Goal: Find specific page/section: Find specific page/section

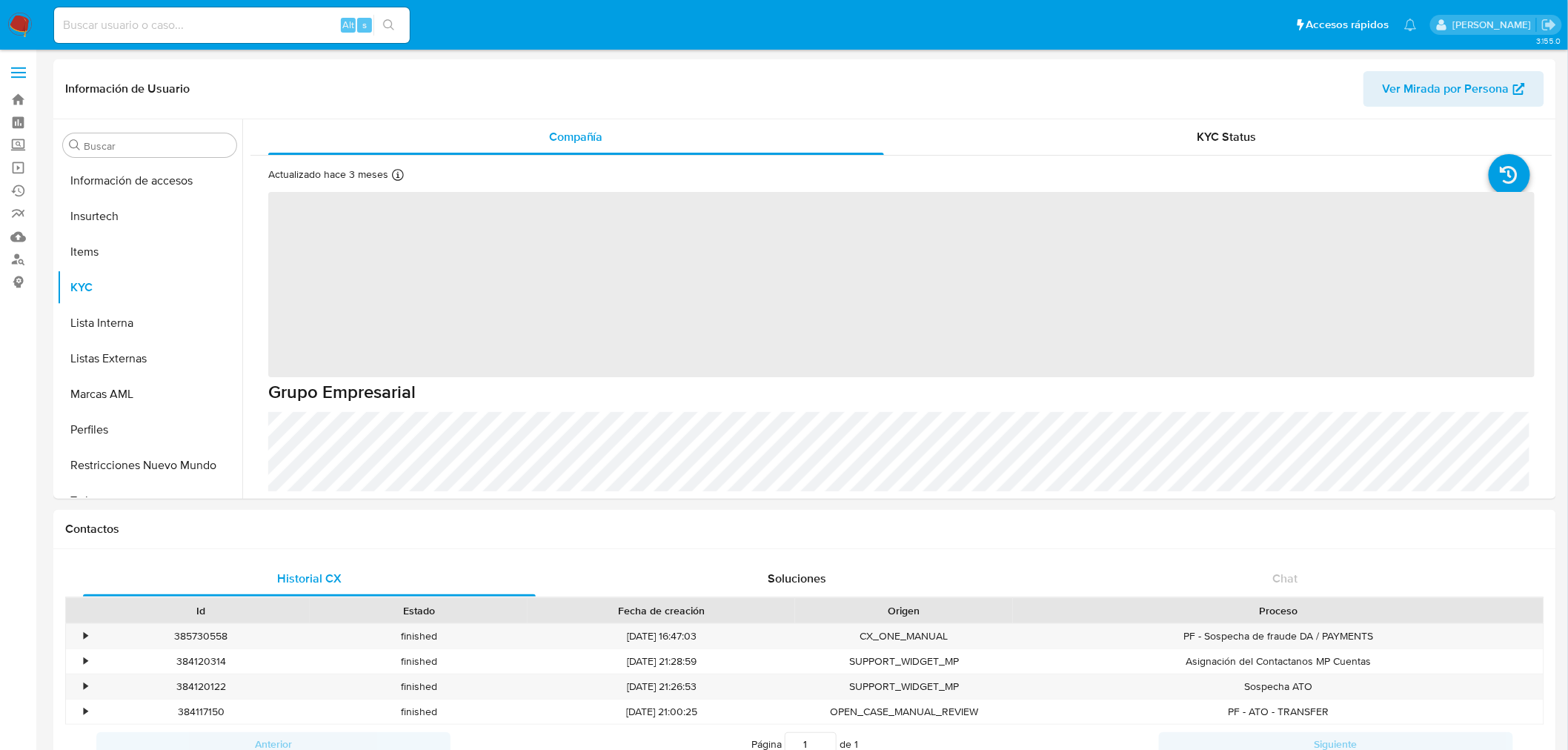
scroll to position [625, 0]
click at [116, 32] on input at bounding box center [232, 25] width 356 height 19
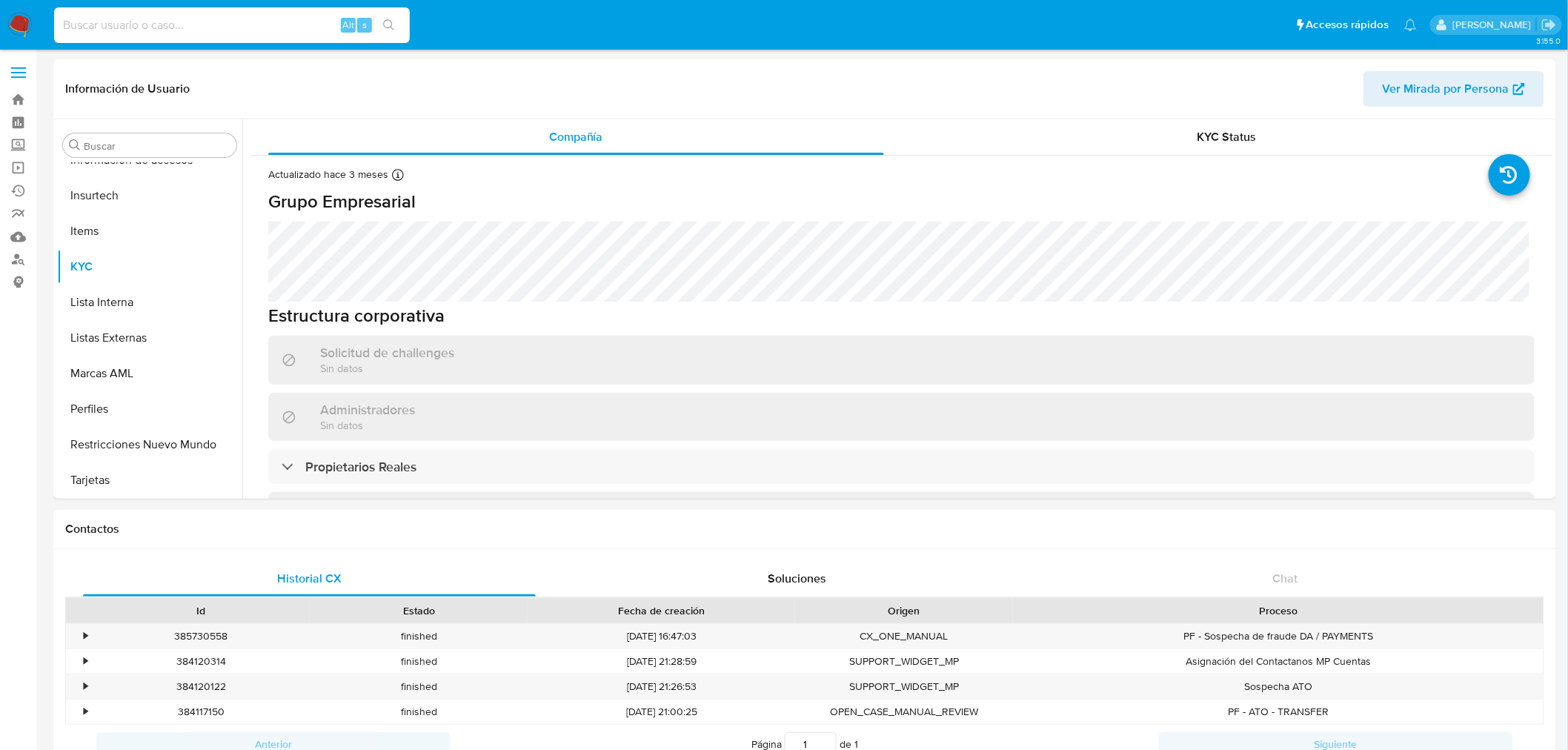
paste input "609389670"
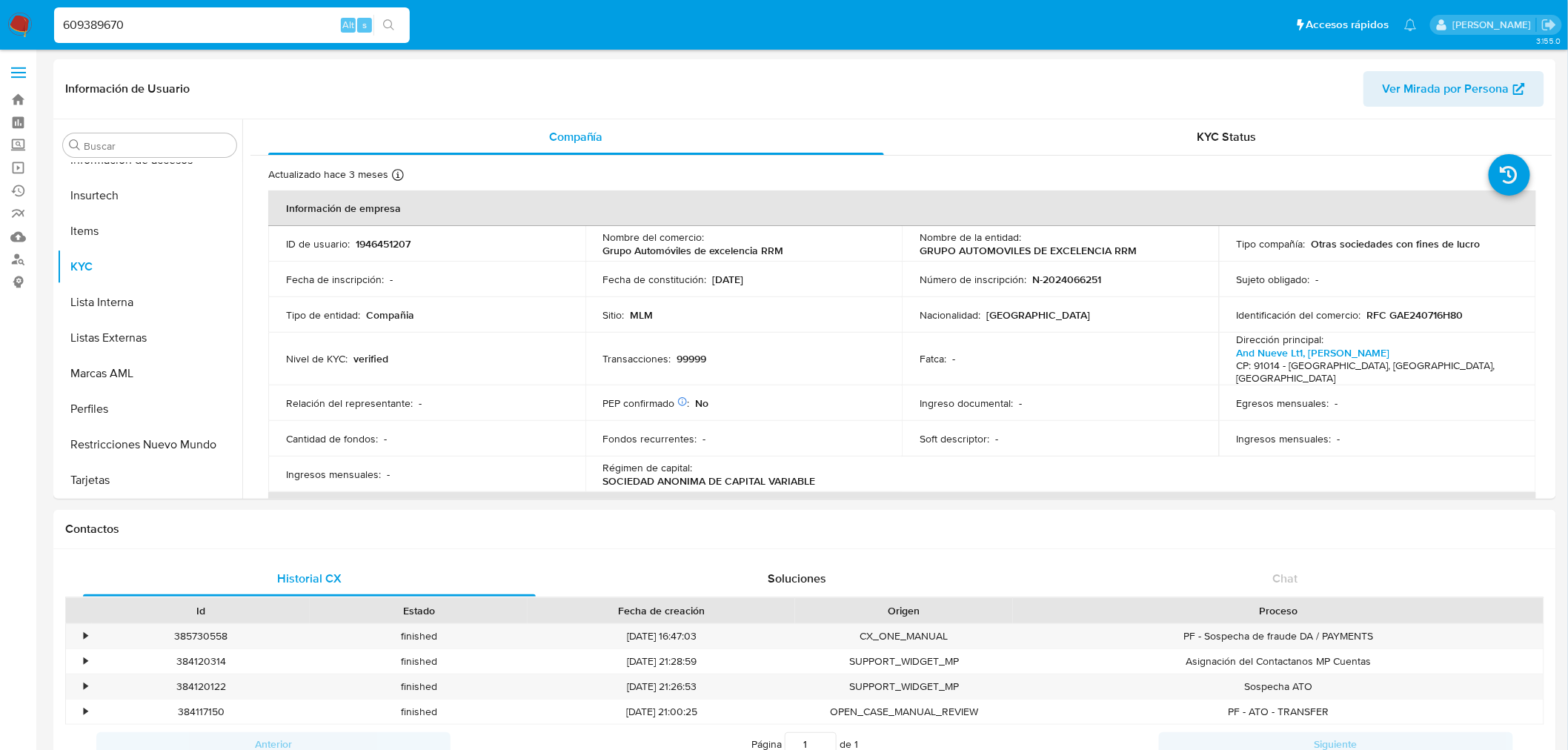
type input "609389670"
select select "10"
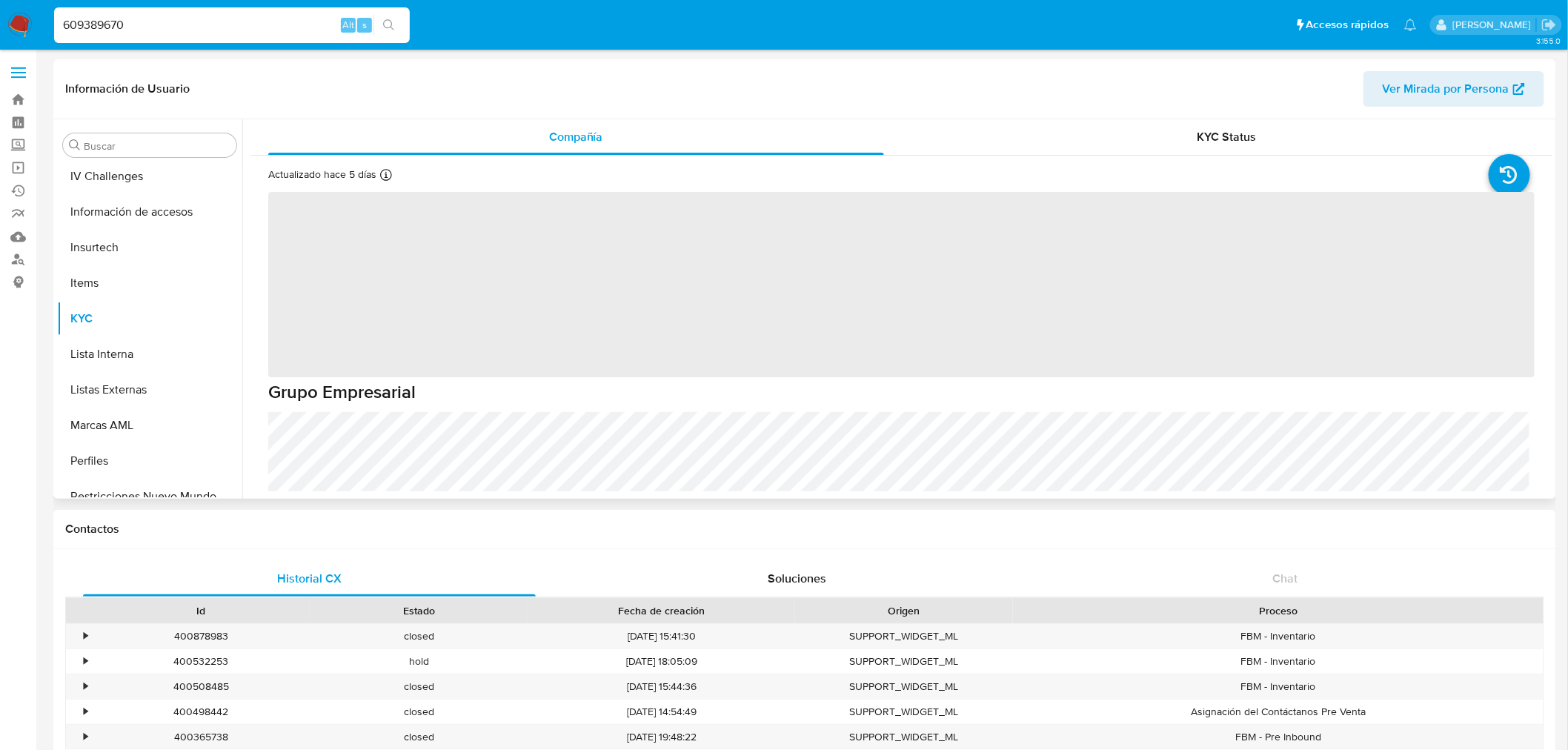
scroll to position [625, 0]
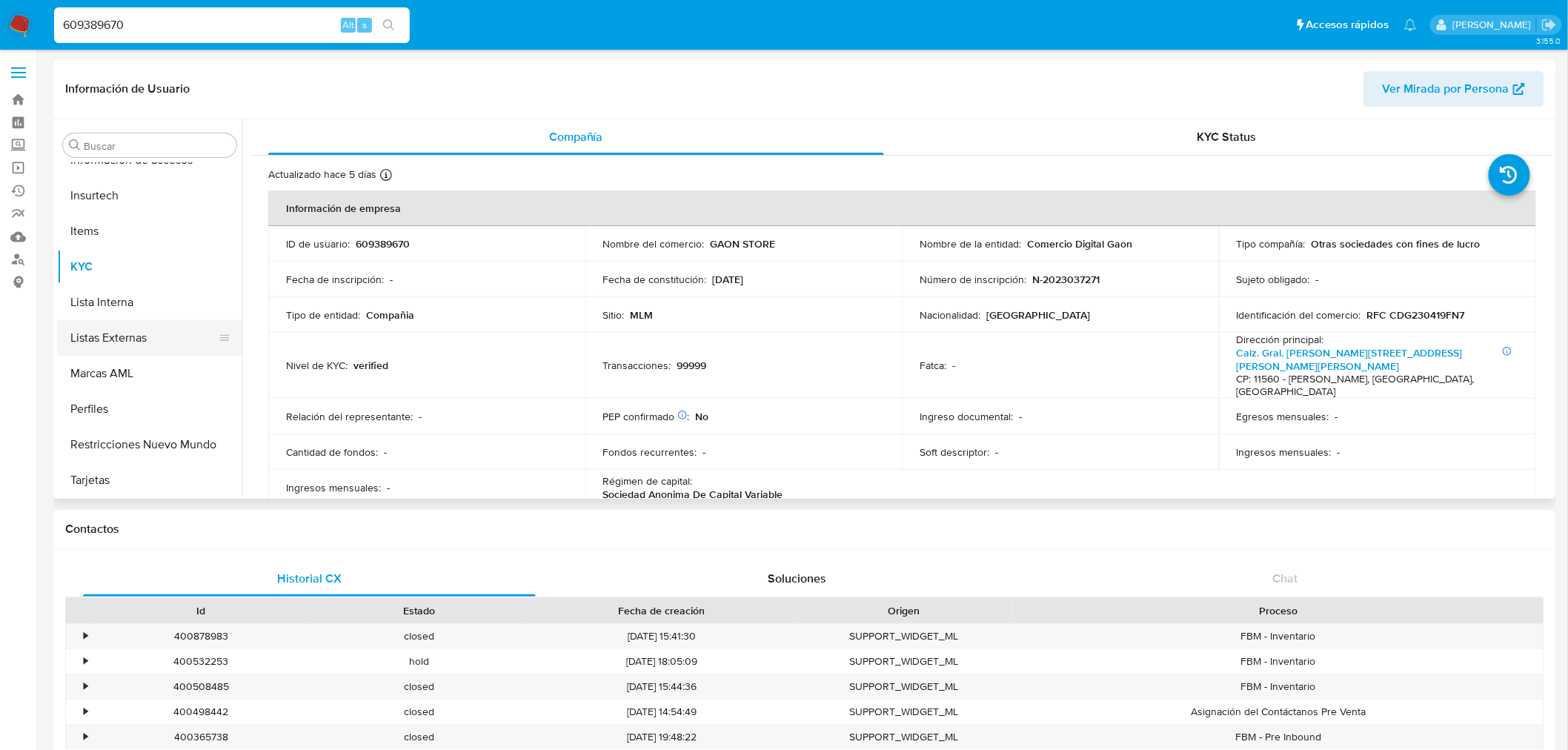
select select "10"
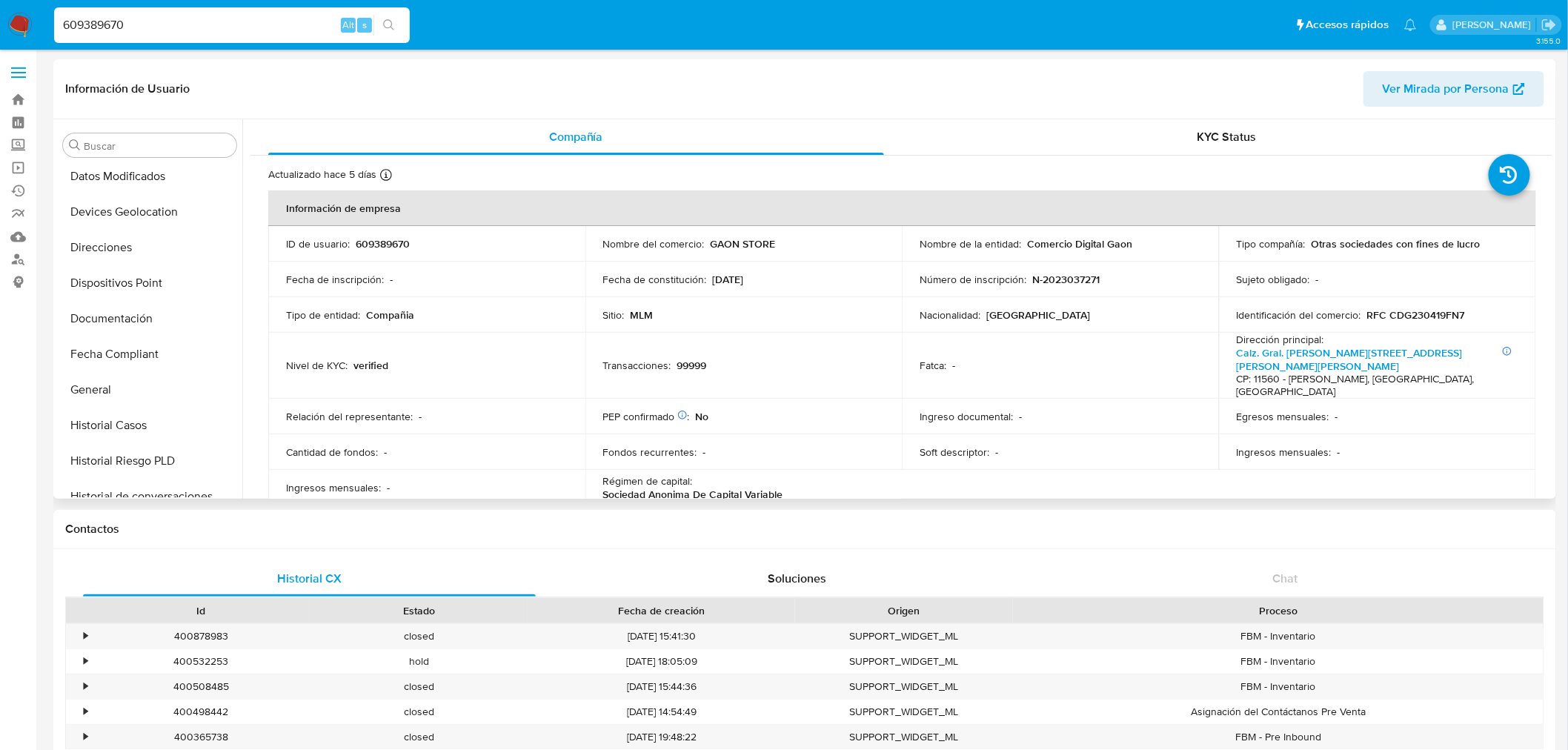
scroll to position [247, 0]
click at [131, 367] on button "General" at bounding box center [143, 361] width 173 height 35
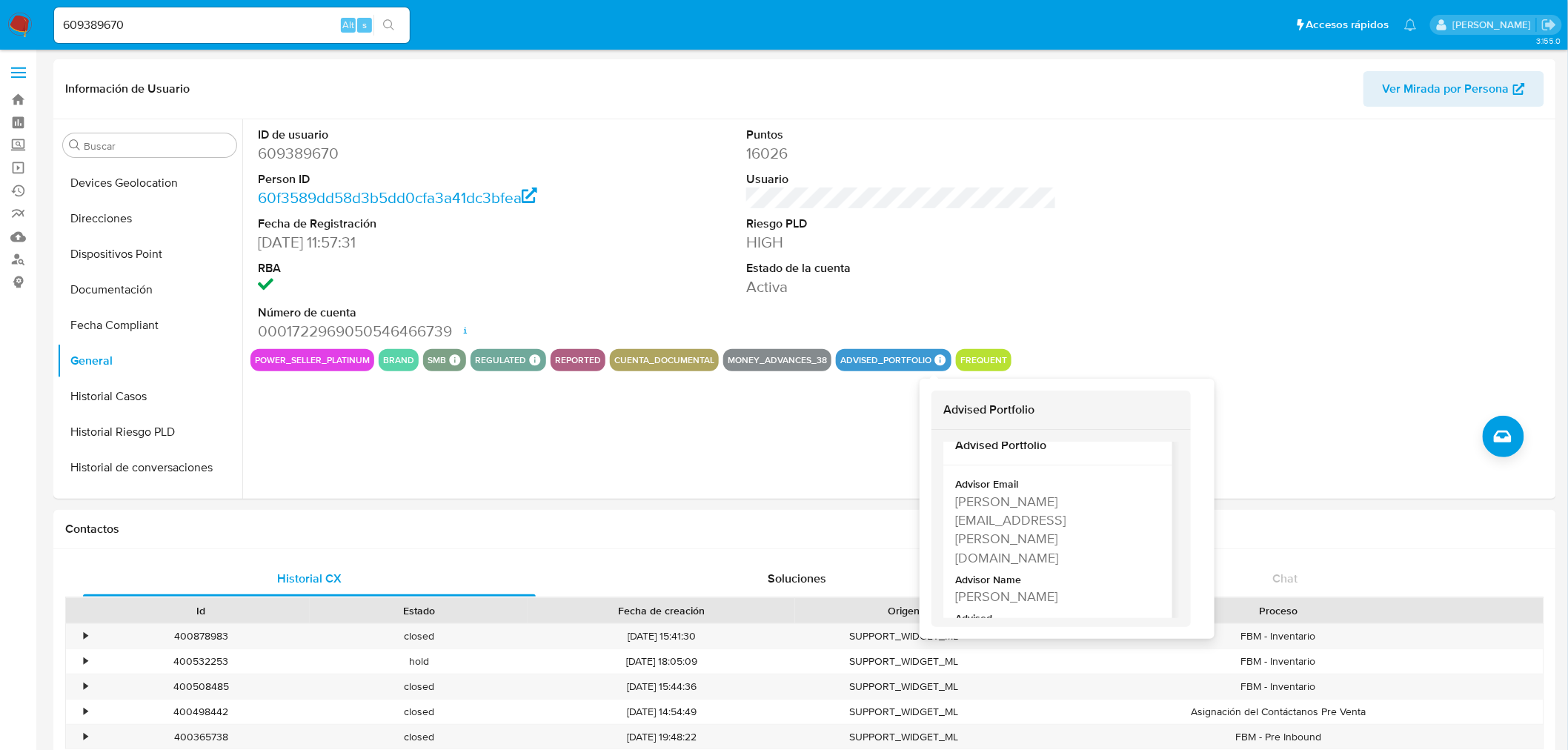
scroll to position [31, 0]
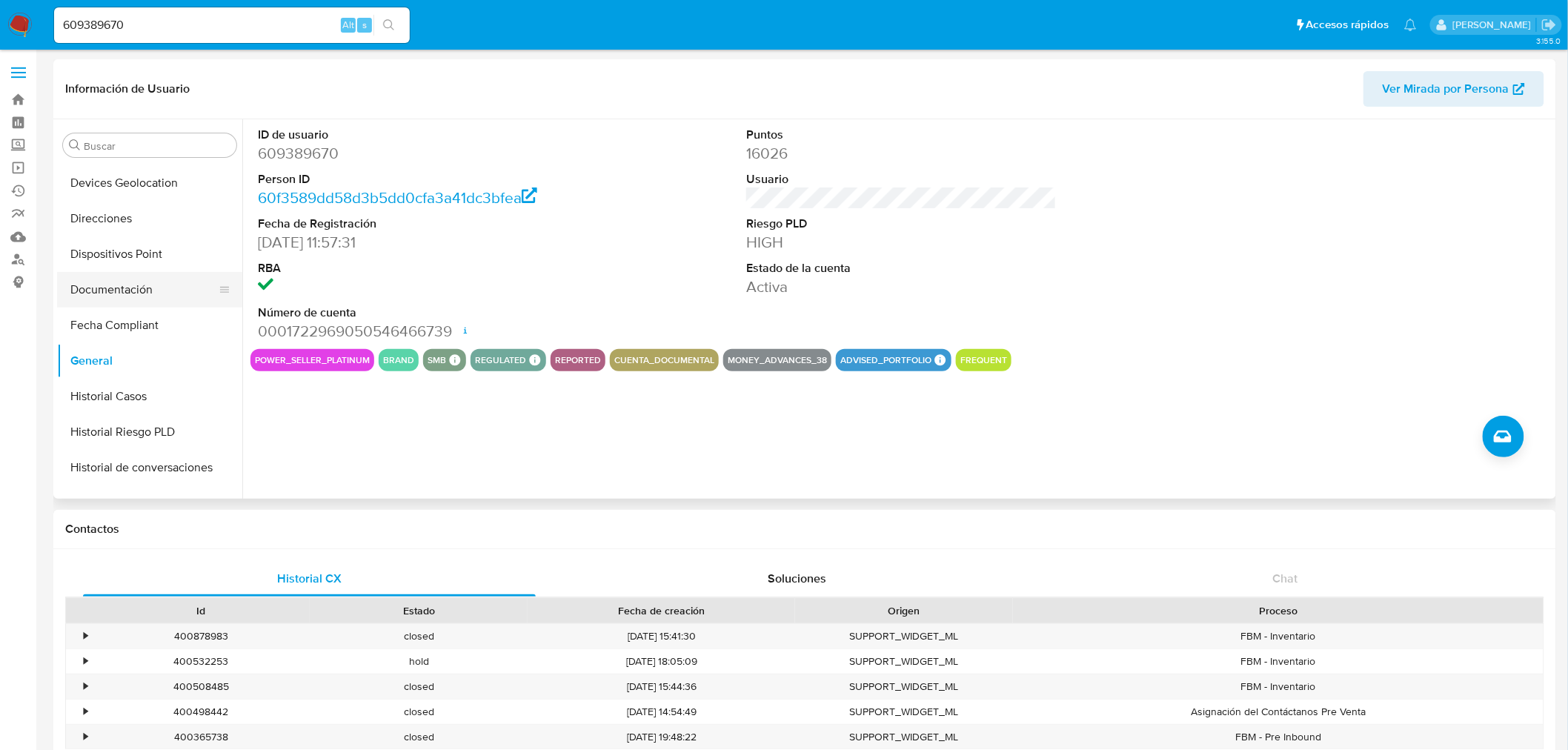
drag, startPoint x: 125, startPoint y: 285, endPoint x: 107, endPoint y: 274, distance: 21.1
drag, startPoint x: 107, startPoint y: 274, endPoint x: 827, endPoint y: 471, distance: 746.5
click at [827, 471] on div "ID de usuario 609389670 Person ID 60f3589dd58d3b5dd0cfa3a41dc3bfea Fecha de Reg…" at bounding box center [898, 309] width 1311 height 379
